Goal: Task Accomplishment & Management: Complete application form

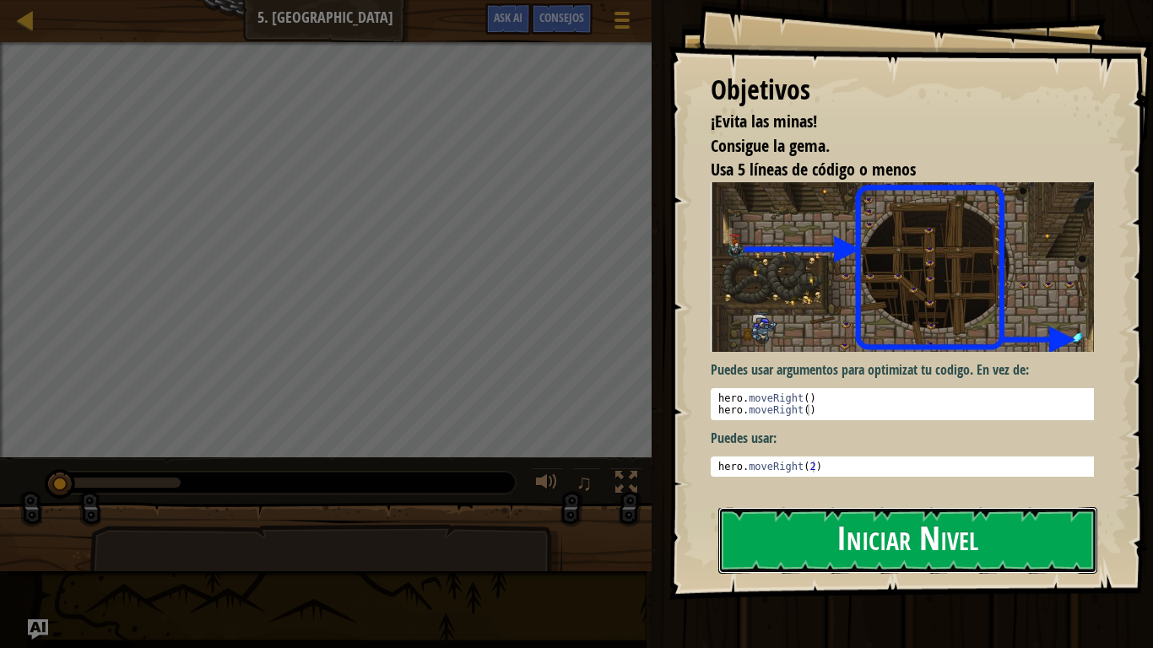
click at [886, 545] on button "Iniciar Nivel" at bounding box center [907, 540] width 379 height 67
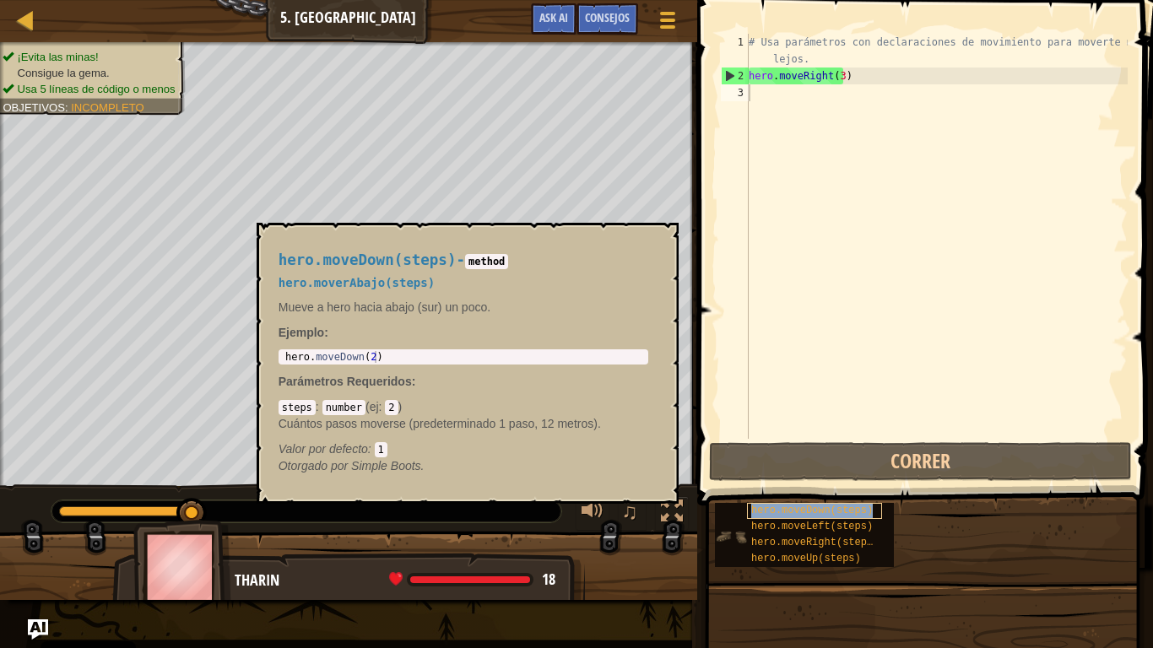
click at [795, 512] on span "hero.moveDown(steps)" at bounding box center [812, 511] width 122 height 12
type textarea "hero.moveDown(2)"
drag, startPoint x: 380, startPoint y: 355, endPoint x: 276, endPoint y: 347, distance: 104.1
click at [276, 347] on div "hero.moveDown(steps) - method hero.moverAbajo(steps) Mueve a hero hacia abajo (…" at bounding box center [463, 363] width 393 height 254
click at [765, 94] on div "# Usa parámetros con declaraciones de movimiento para moverte más lejos. hero .…" at bounding box center [936, 262] width 382 height 456
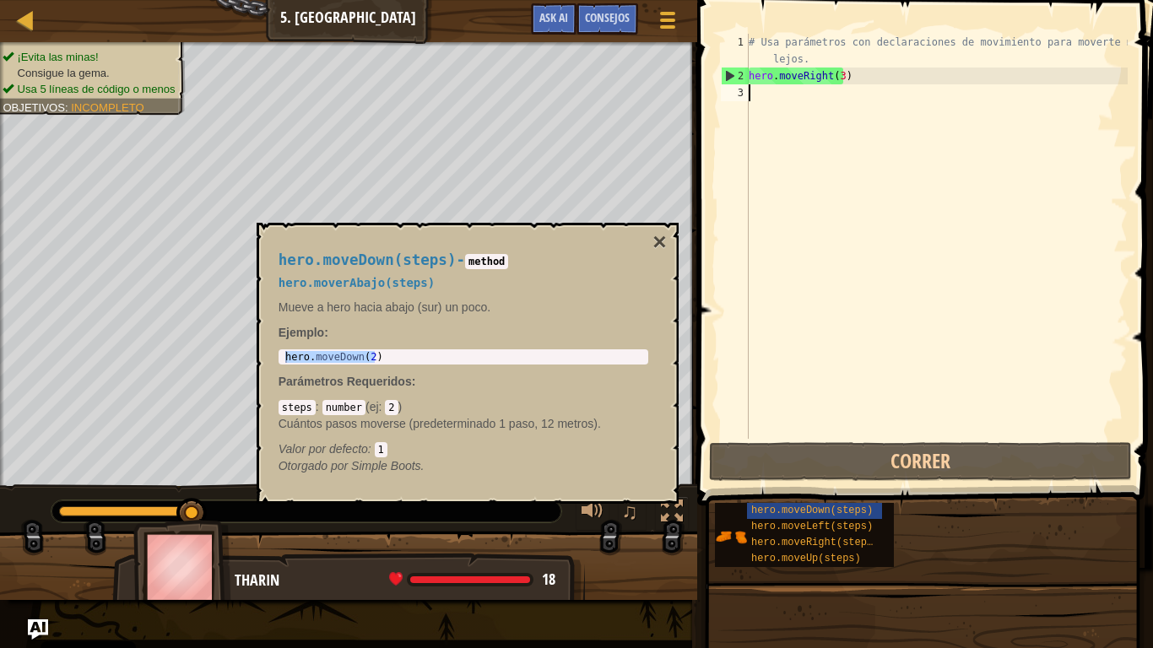
paste textarea "hero.moveDown(2)"
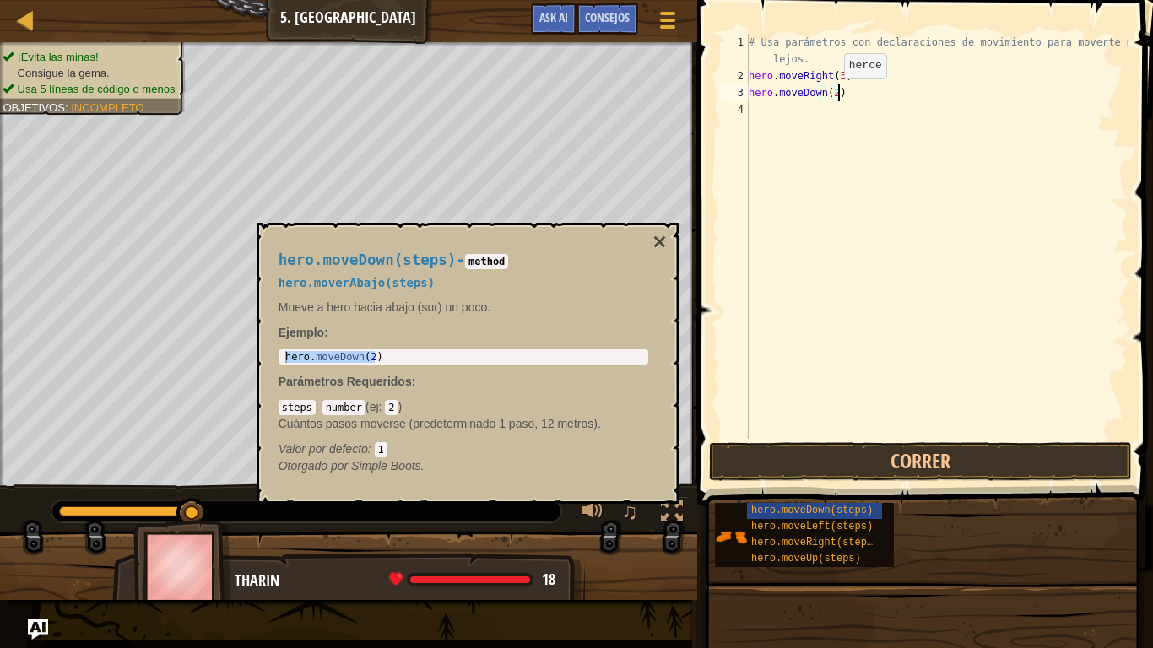
click at [831, 95] on div "# Usa parámetros con declaraciones de movimiento para moverte más lejos. hero .…" at bounding box center [936, 262] width 382 height 456
type textarea "hero.moveDown()"
click at [937, 241] on div "# Usa parámetros con declaraciones de movimiento para moverte más lejos. hero .…" at bounding box center [936, 262] width 382 height 456
click at [658, 244] on button "×" at bounding box center [660, 242] width 14 height 24
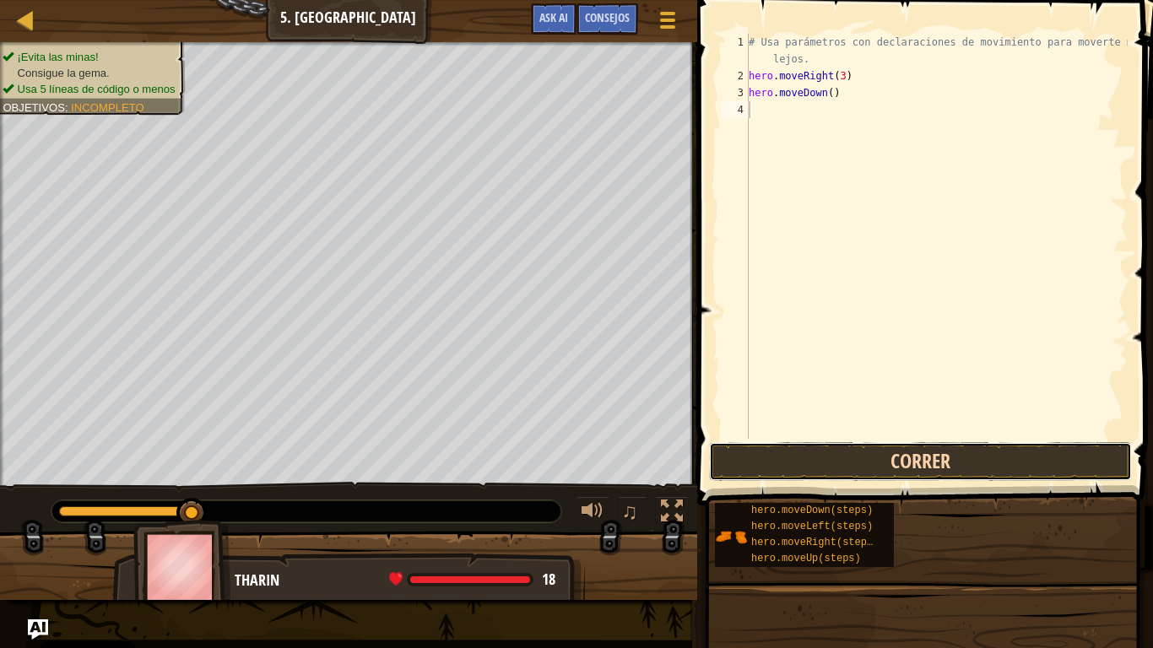
click at [915, 459] on button "Correr" at bounding box center [920, 461] width 423 height 39
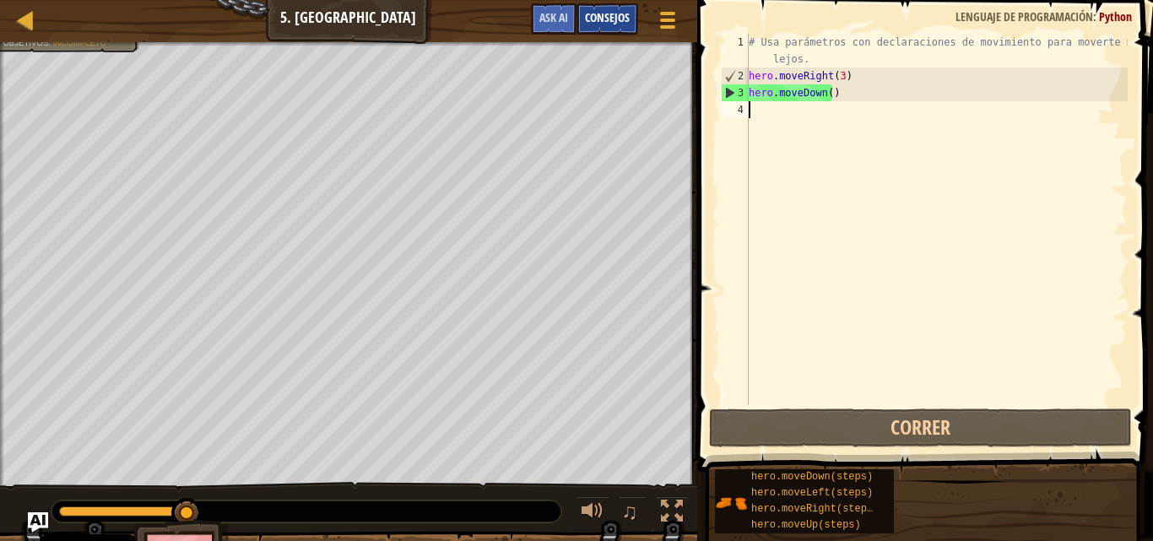
select select "es-ES"
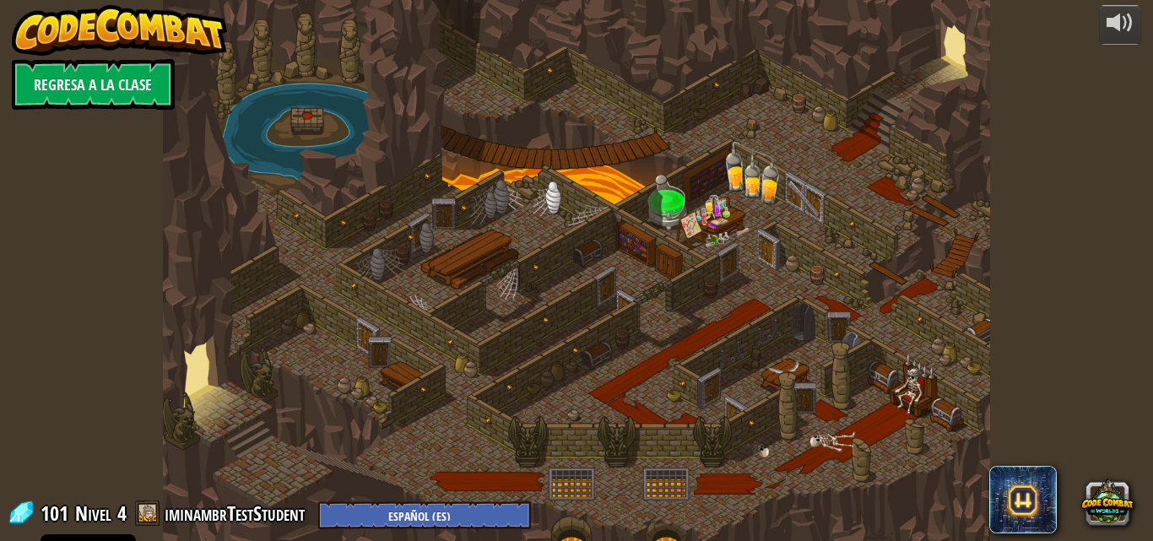
select select "es-ES"
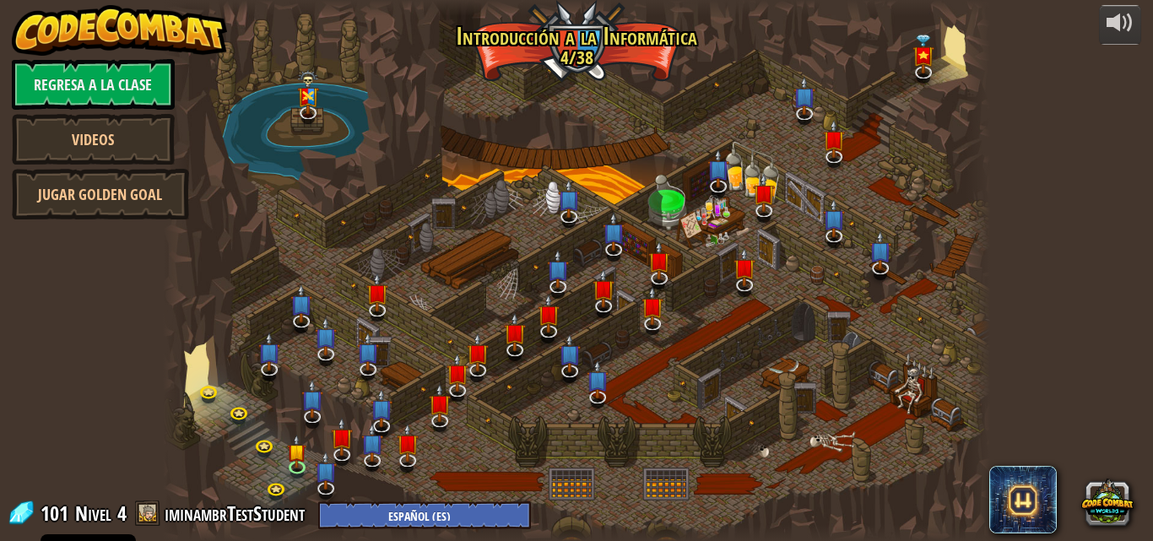
select select "es-ES"
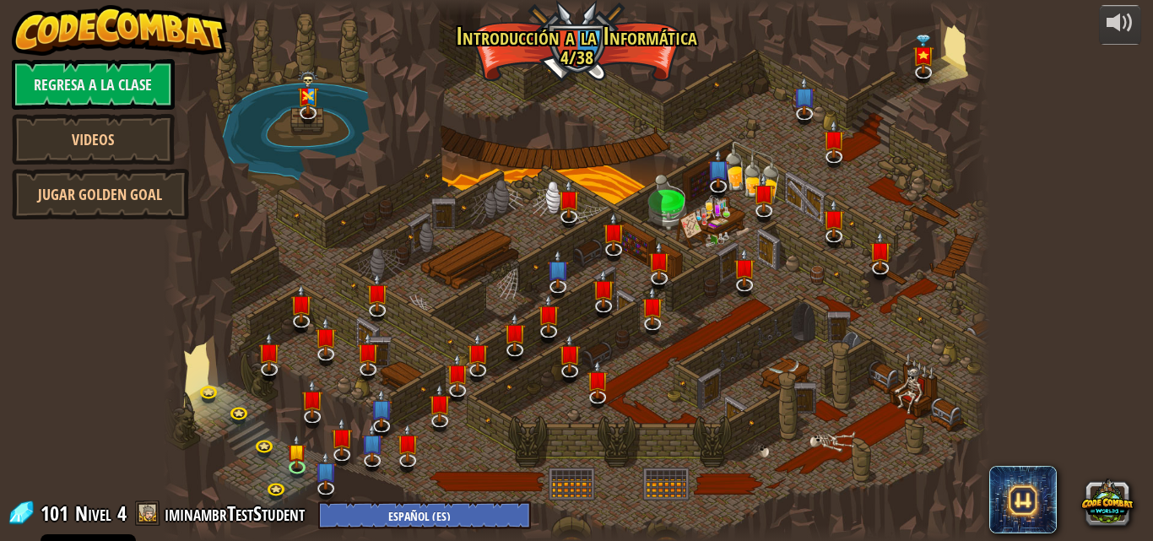
select select "es-ES"
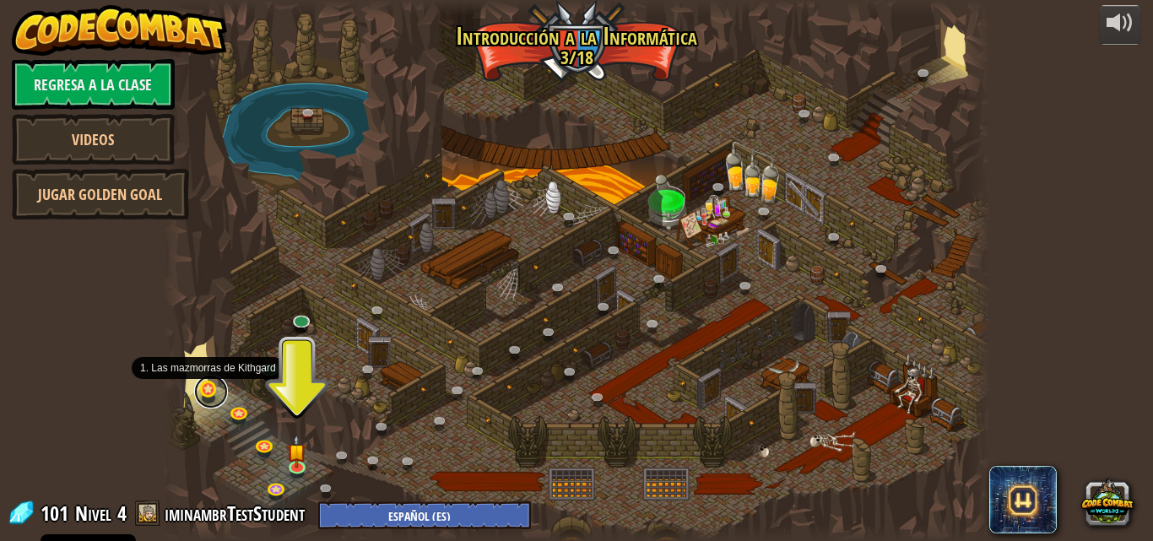
click at [207, 393] on link at bounding box center [211, 392] width 34 height 34
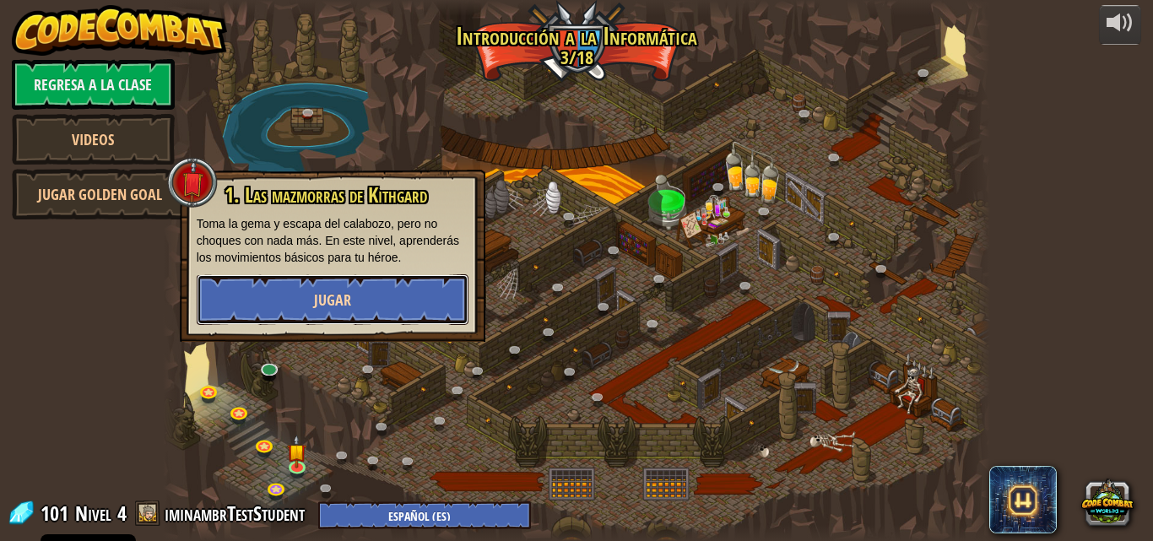
click at [322, 308] on span "Jugar" at bounding box center [332, 300] width 37 height 21
